Goal: Transaction & Acquisition: Subscribe to service/newsletter

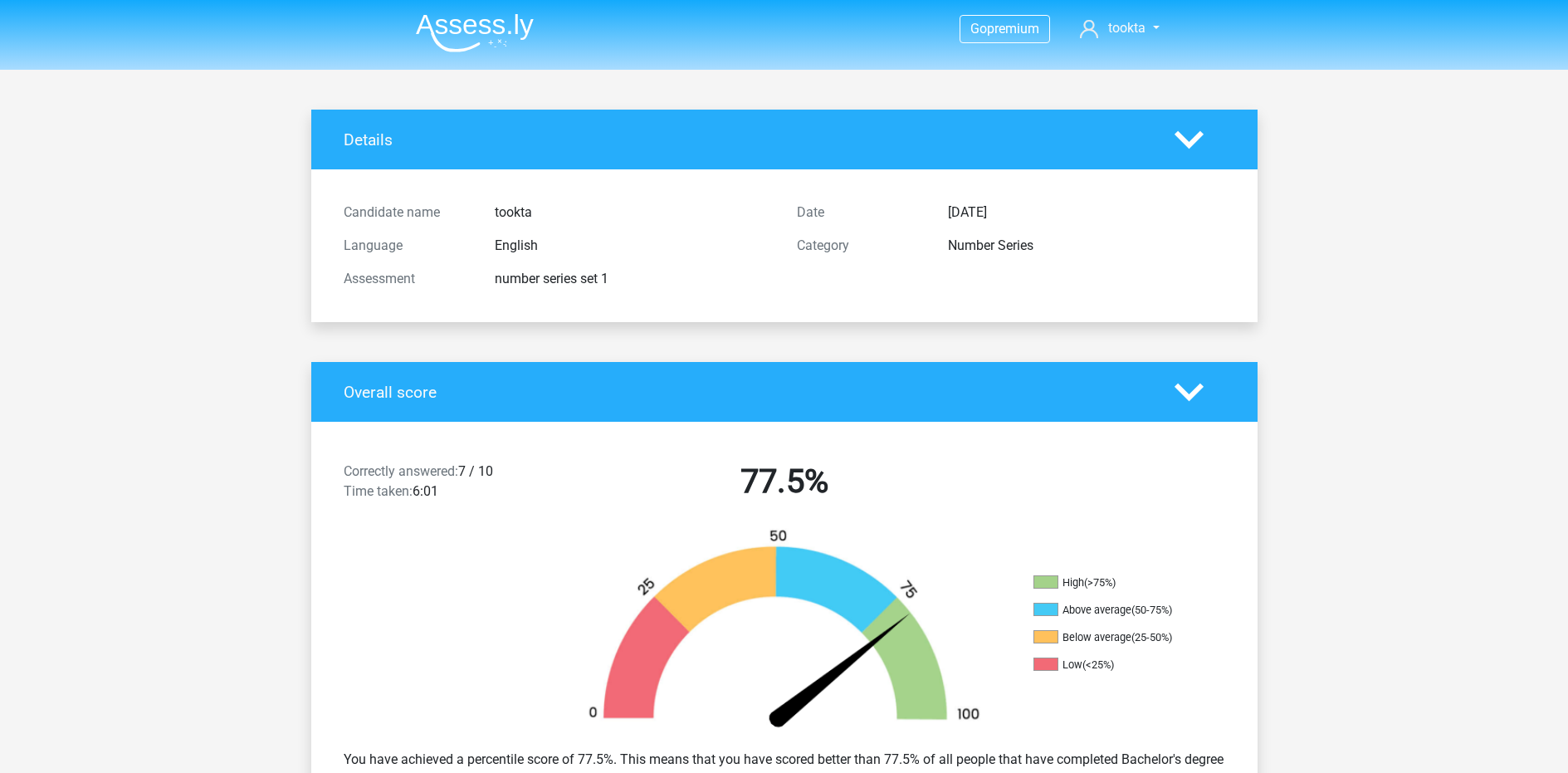
click at [445, 19] on img at bounding box center [475, 32] width 118 height 39
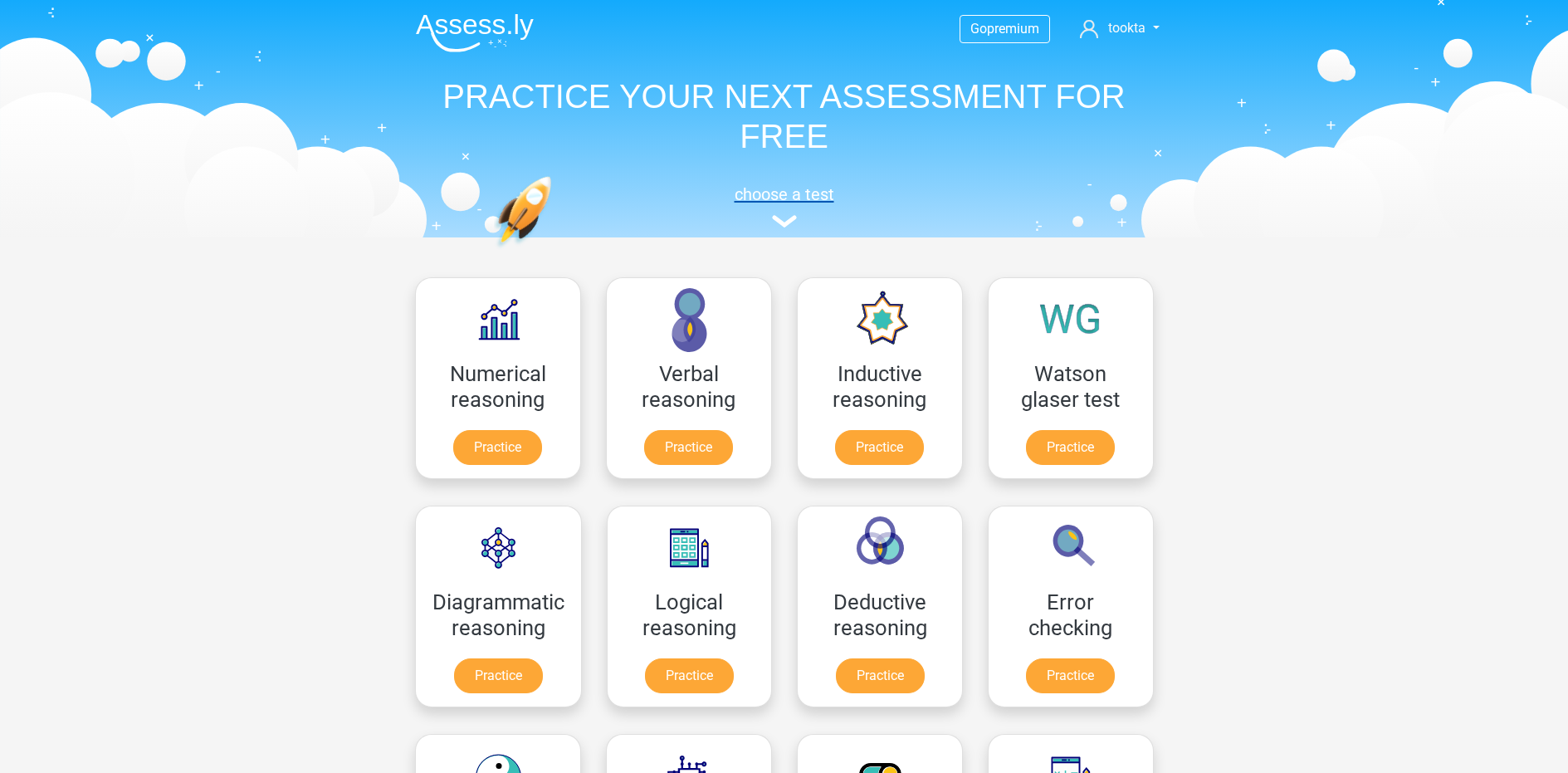
click at [802, 203] on h5 "choose a test" at bounding box center [785, 195] width 764 height 20
click at [1000, 28] on span "premium" at bounding box center [1013, 29] width 53 height 16
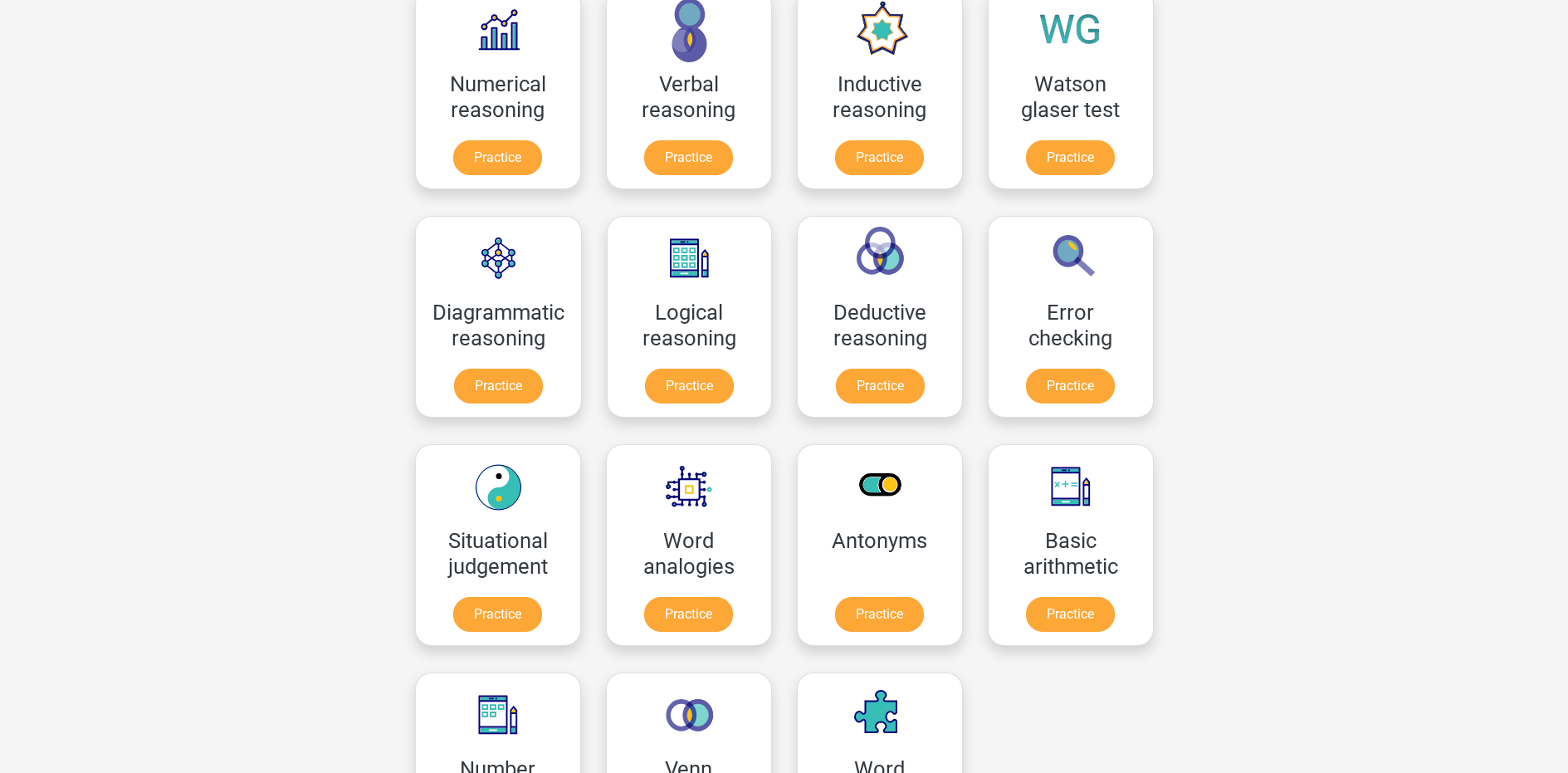
scroll to position [301, 0]
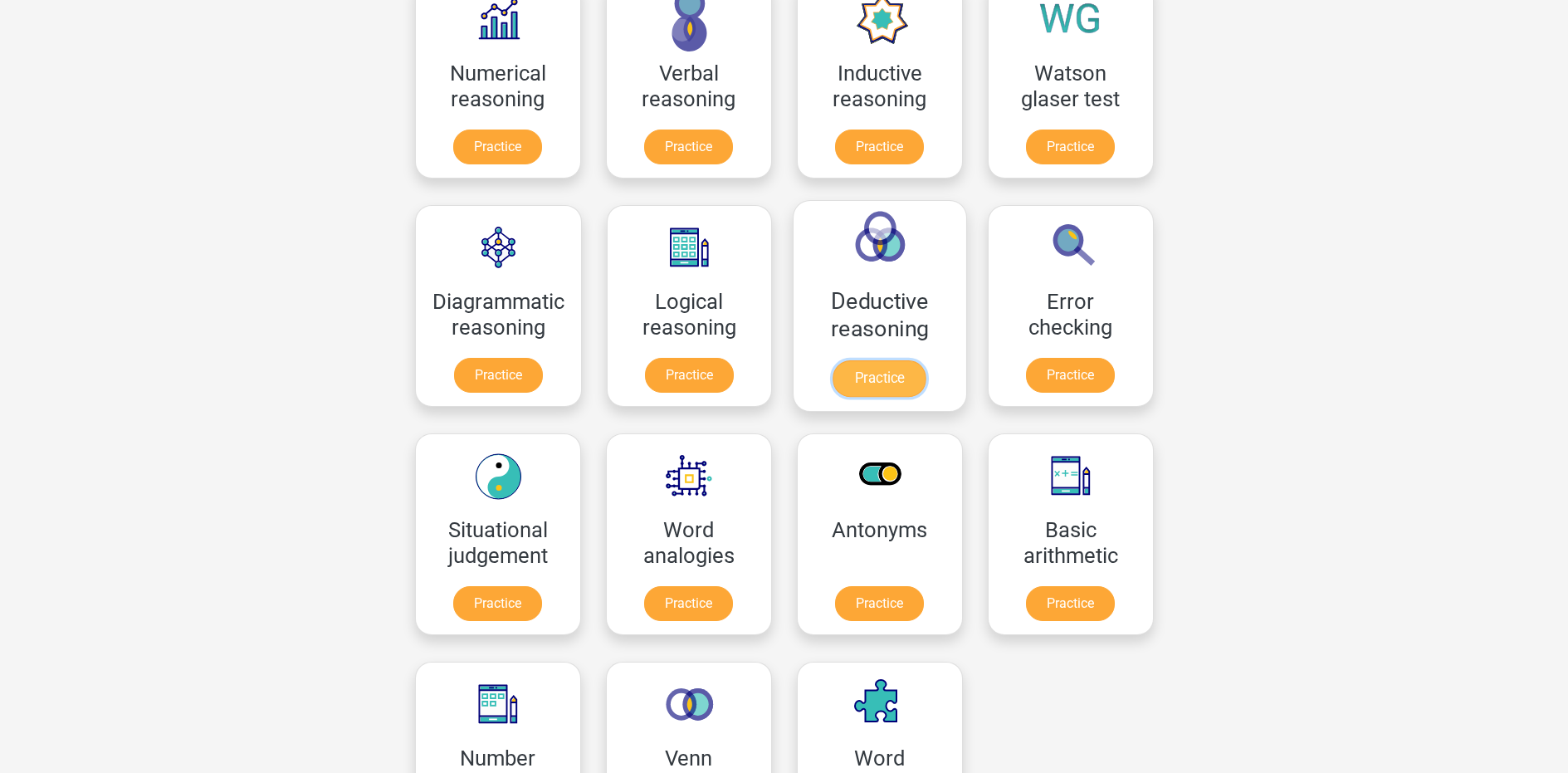
click at [891, 384] on link "Practice" at bounding box center [880, 379] width 93 height 37
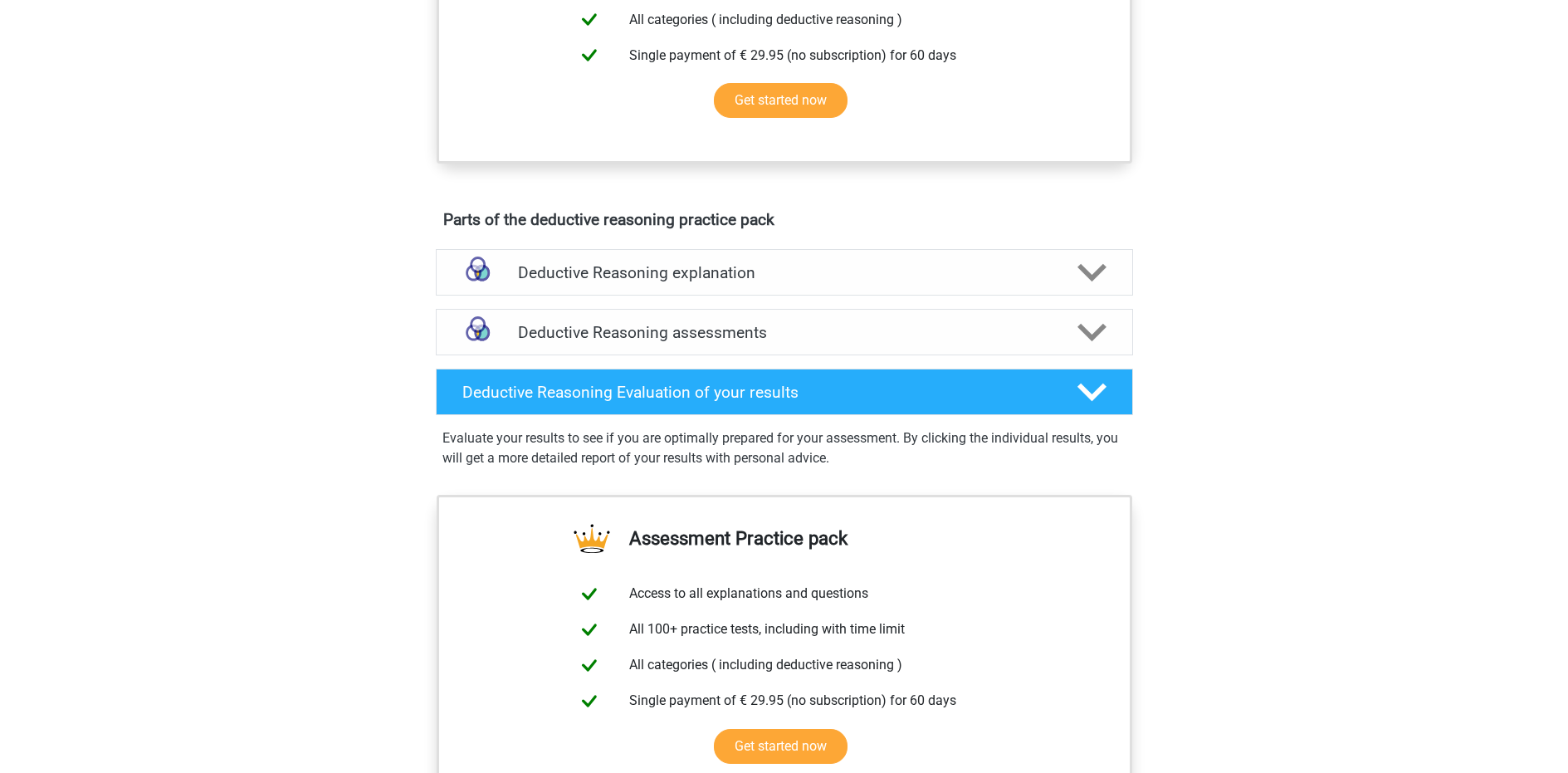
scroll to position [841, 0]
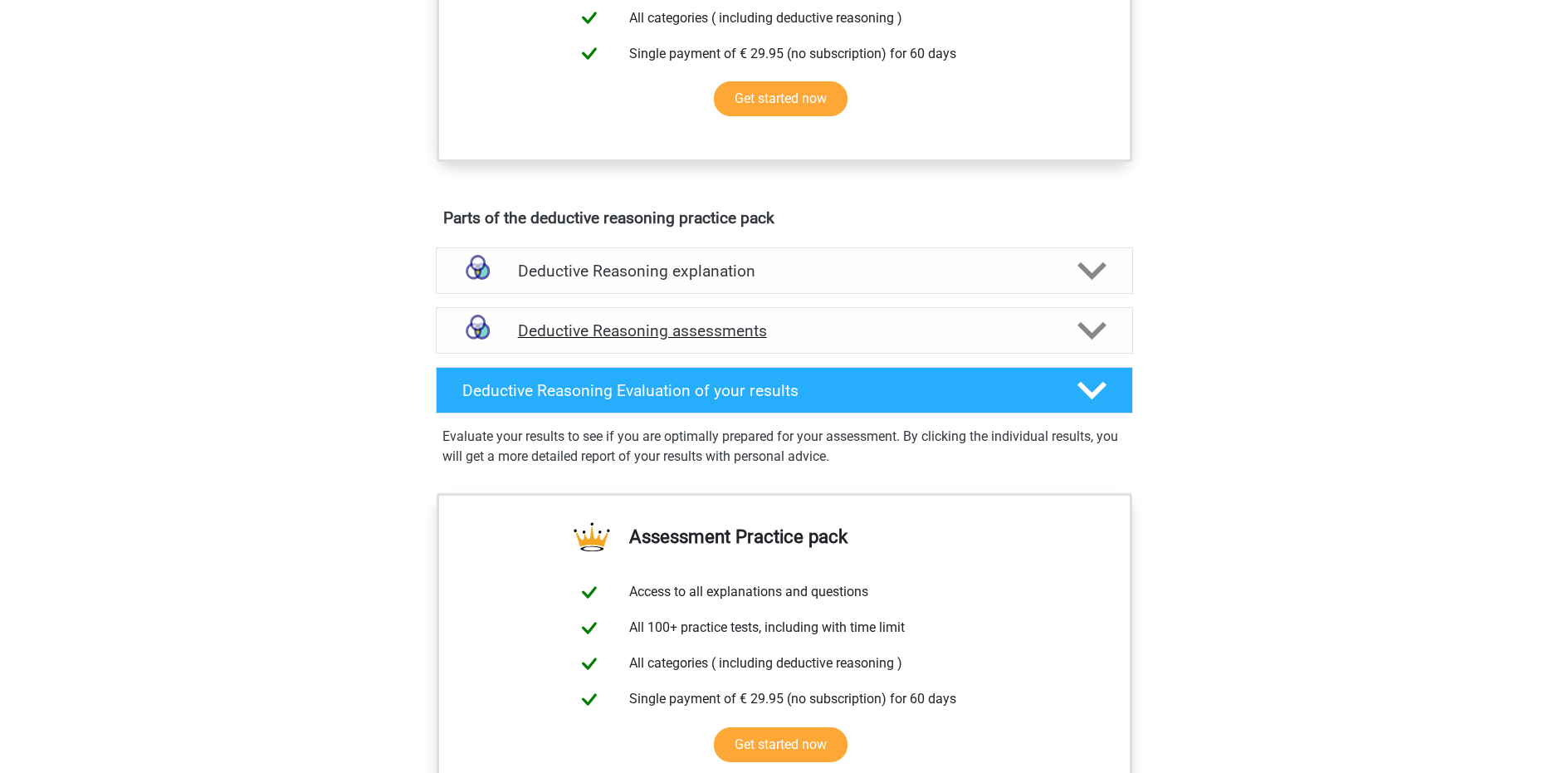
click at [919, 353] on div "Deductive Reasoning assessments" at bounding box center [785, 330] width 697 height 46
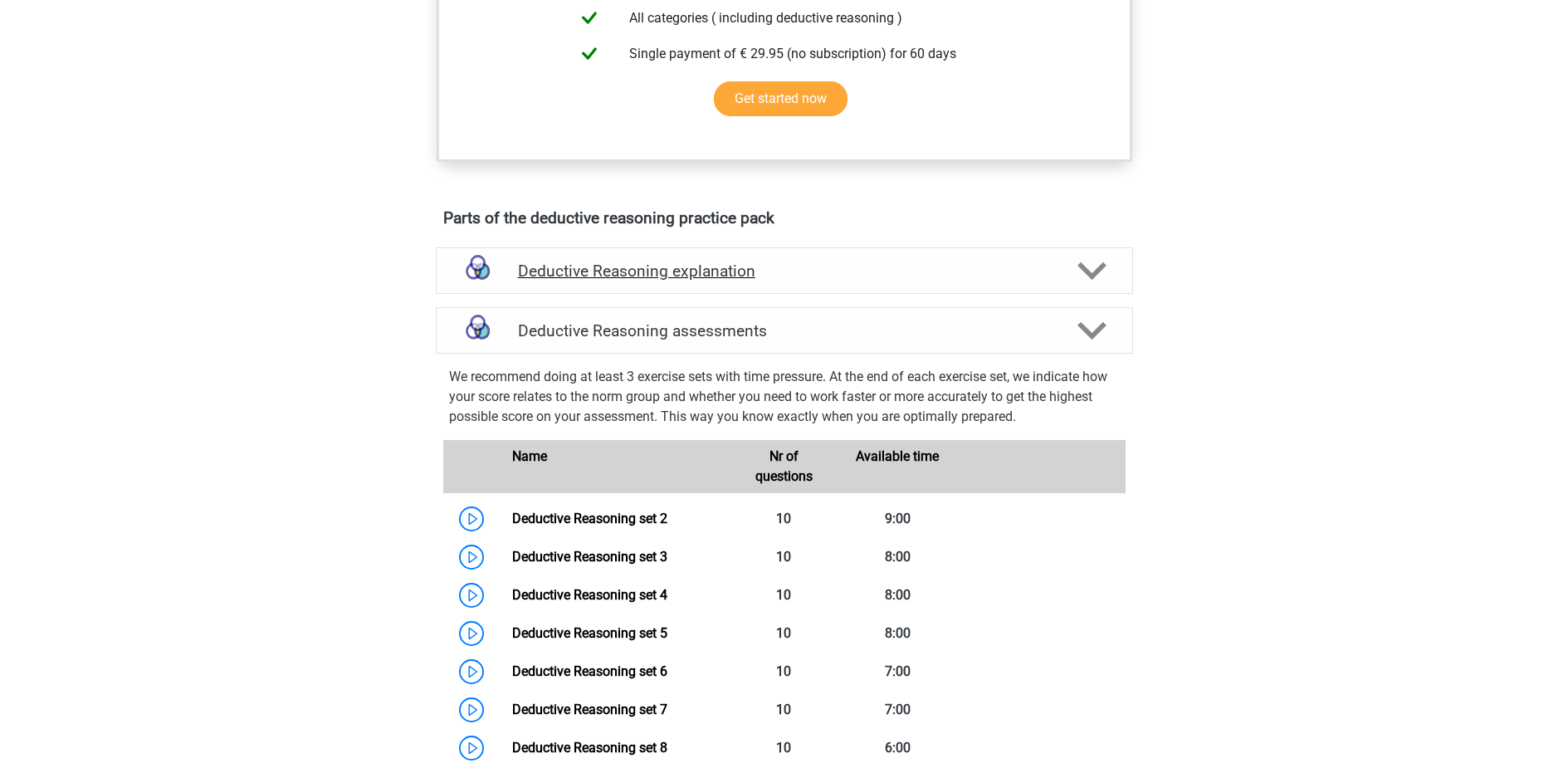
click at [921, 275] on div "Deductive Reasoning explanation" at bounding box center [785, 270] width 697 height 46
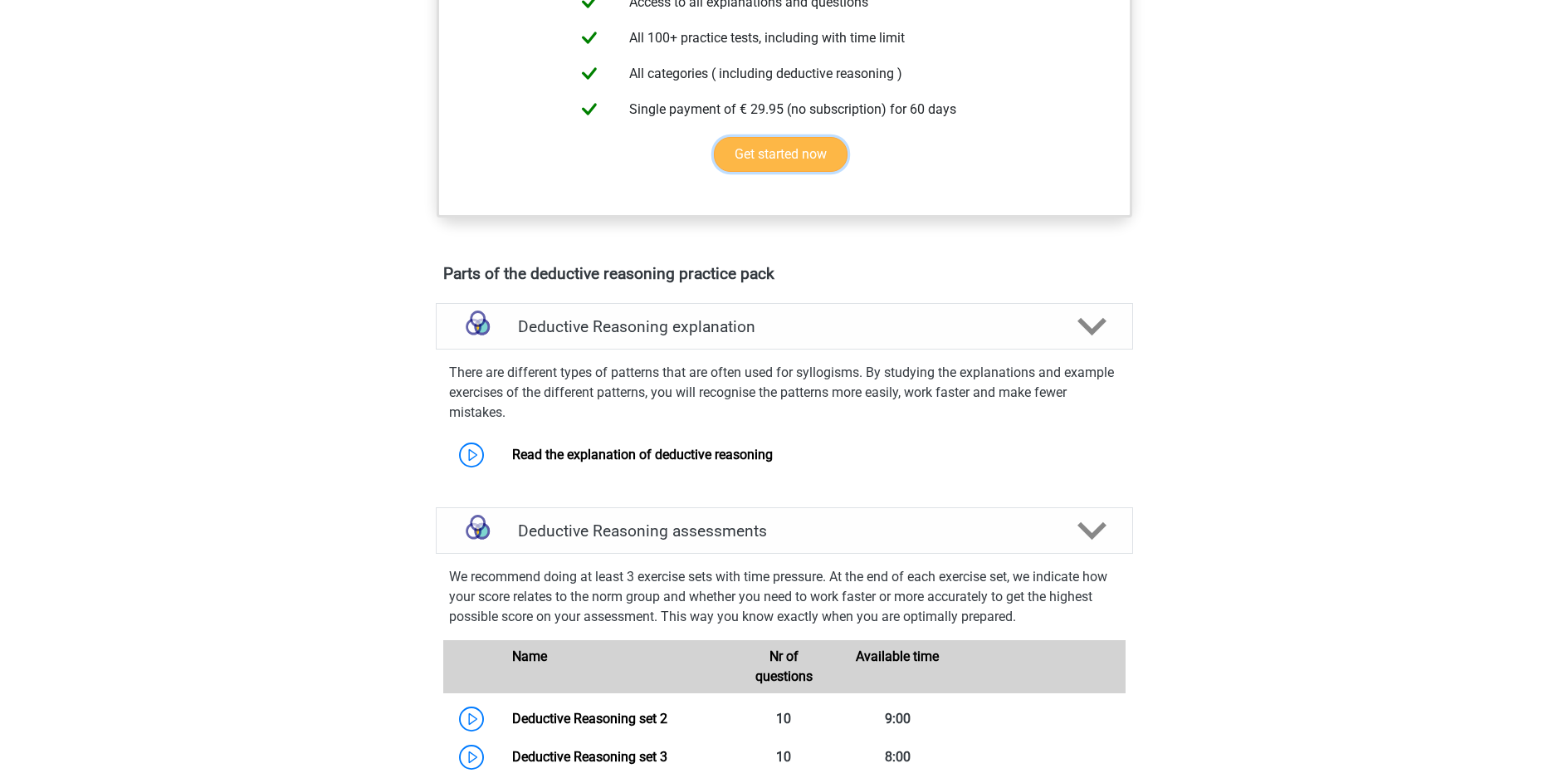
scroll to position [0, 0]
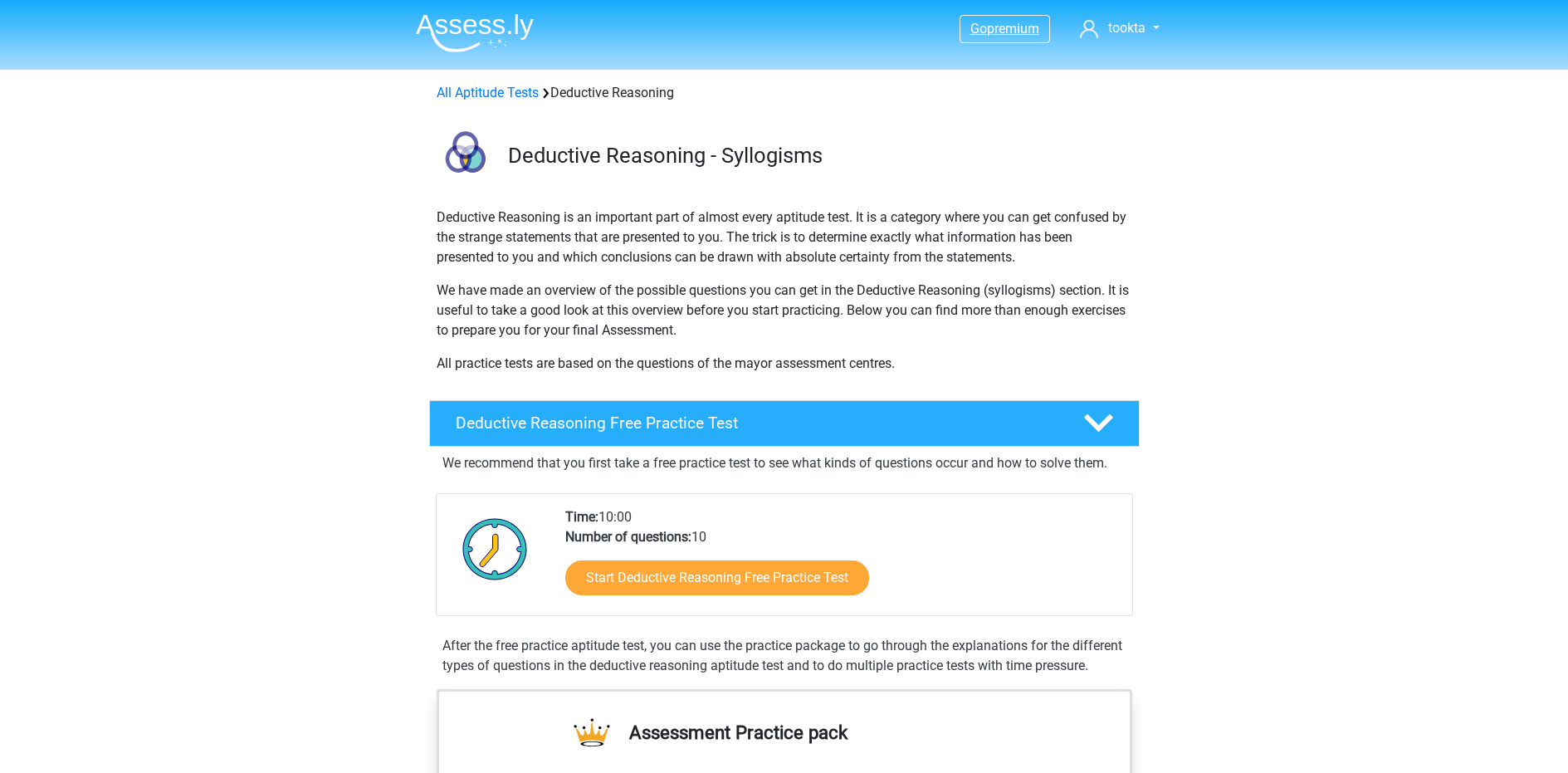
click at [994, 25] on span "premium" at bounding box center [1013, 29] width 53 height 16
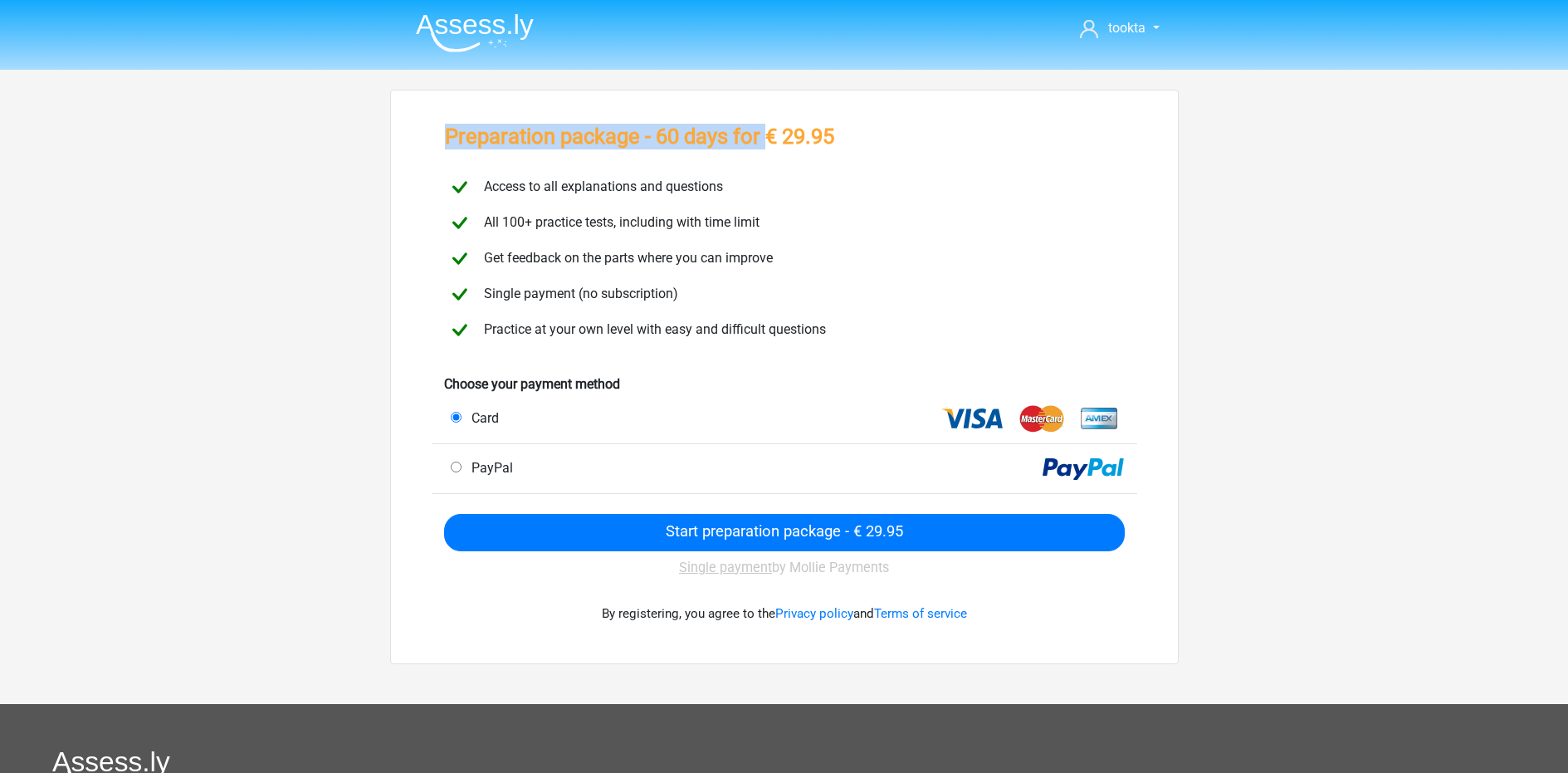
drag, startPoint x: 768, startPoint y: 130, endPoint x: 974, endPoint y: 146, distance: 206.6
click at [968, 143] on div "Preparation package - 60 days for € 29.95" at bounding box center [784, 139] width 706 height 32
click at [847, 129] on div "Preparation package - 60 days for € 29.95" at bounding box center [784, 139] width 706 height 32
drag, startPoint x: 854, startPoint y: 137, endPoint x: 778, endPoint y: 137, distance: 76.0
click at [778, 137] on div "Preparation package - 60 days for € 29.95" at bounding box center [784, 139] width 706 height 32
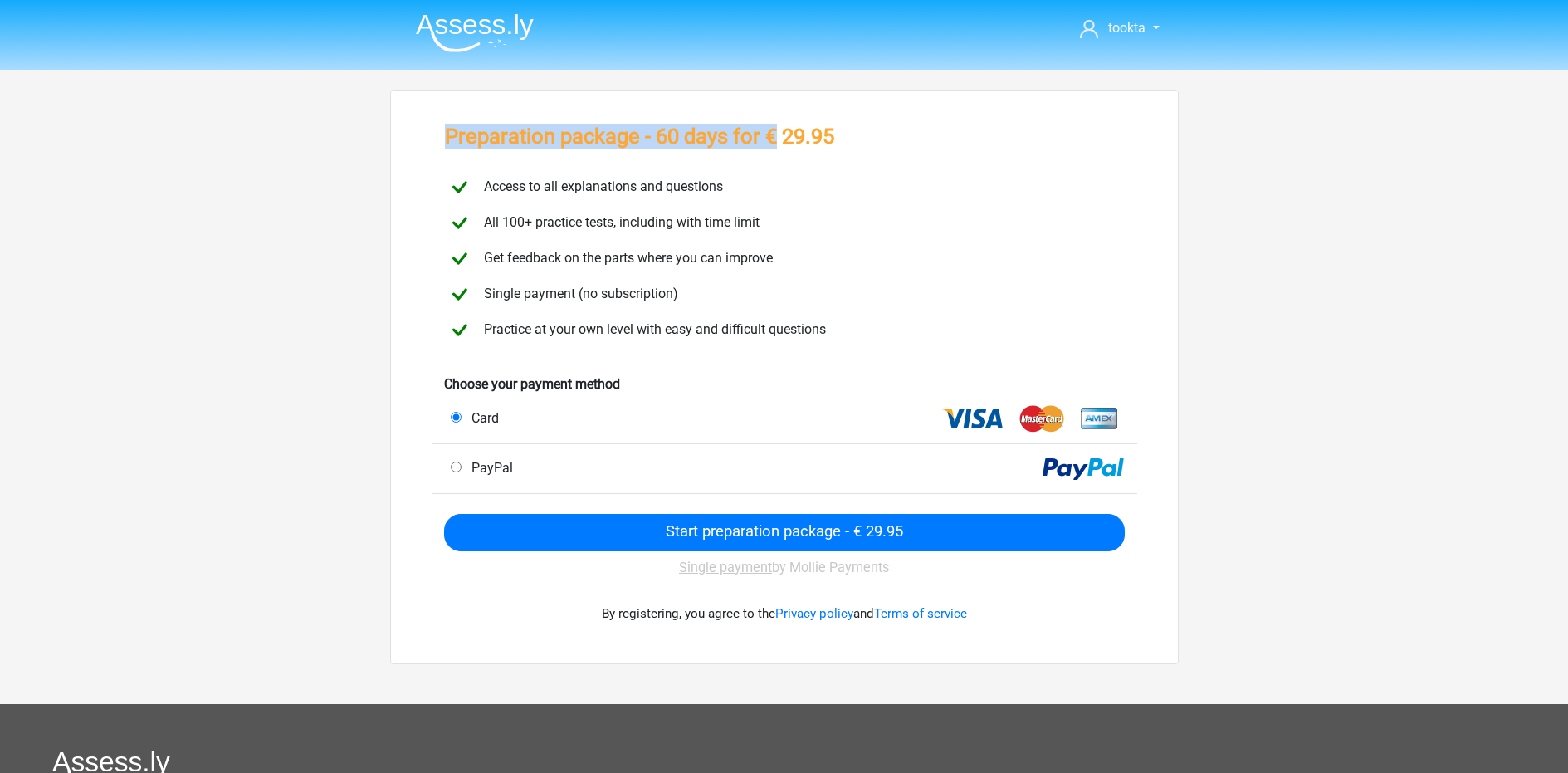
click at [778, 137] on h3 "Preparation package - 60 days for € 29.95" at bounding box center [639, 137] width 389 height 26
click at [773, 137] on h3 "Preparation package - 60 days for € 29.95" at bounding box center [639, 137] width 389 height 26
drag, startPoint x: 769, startPoint y: 137, endPoint x: 832, endPoint y: 141, distance: 63.1
click at [832, 141] on h3 "Preparation package - 60 days for € 29.95" at bounding box center [639, 137] width 389 height 26
copy h3 "€ 29.95"
